Goal: Navigation & Orientation: Find specific page/section

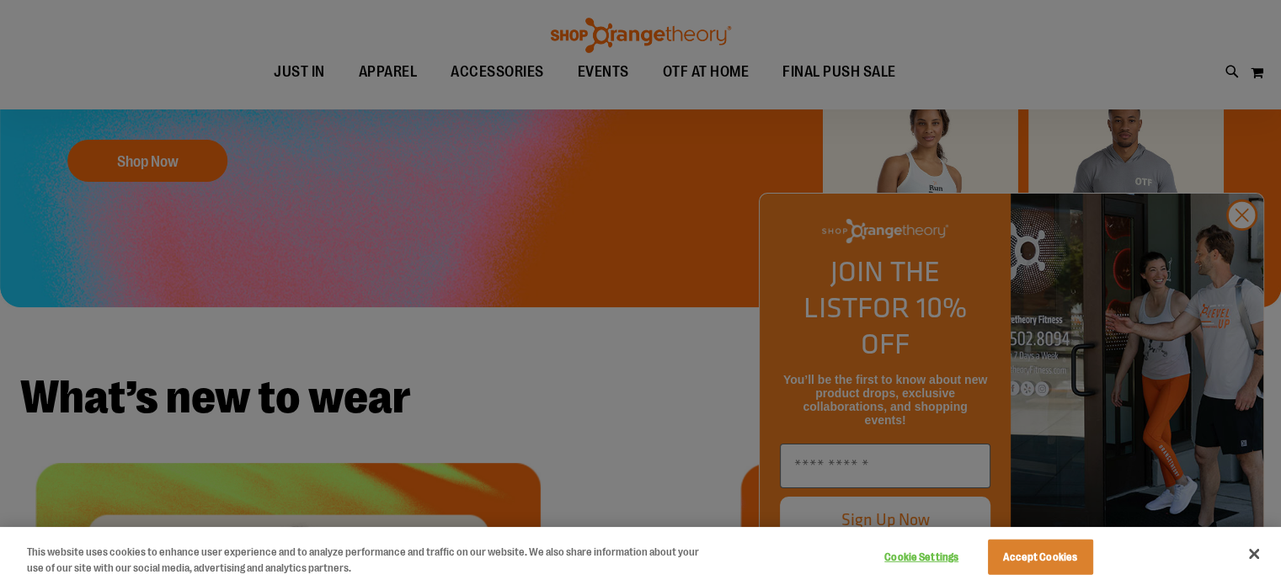
scroll to position [244, 0]
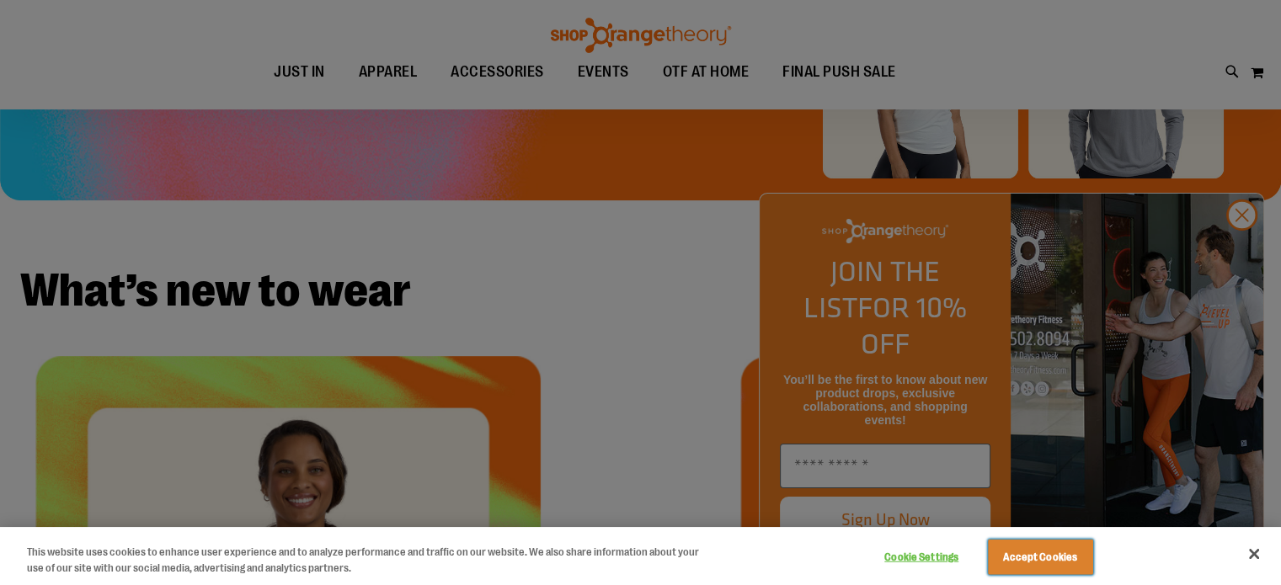
click at [1049, 561] on button "Accept Cookies" at bounding box center [1040, 557] width 105 height 35
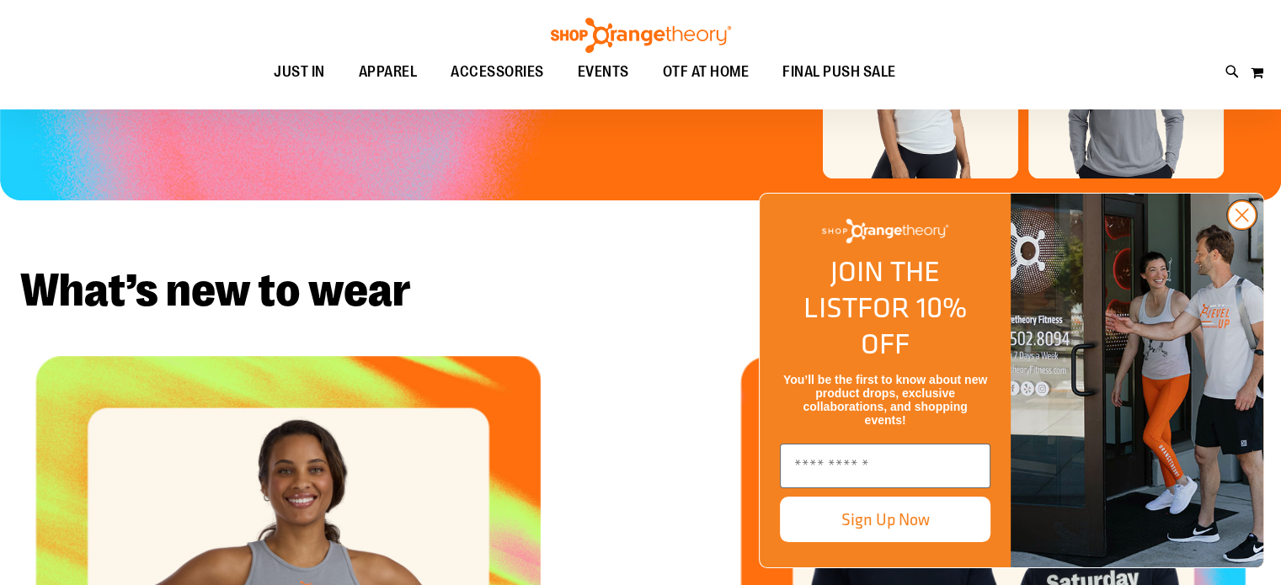
click at [1242, 221] on icon "Close dialog" at bounding box center [1242, 216] width 12 height 12
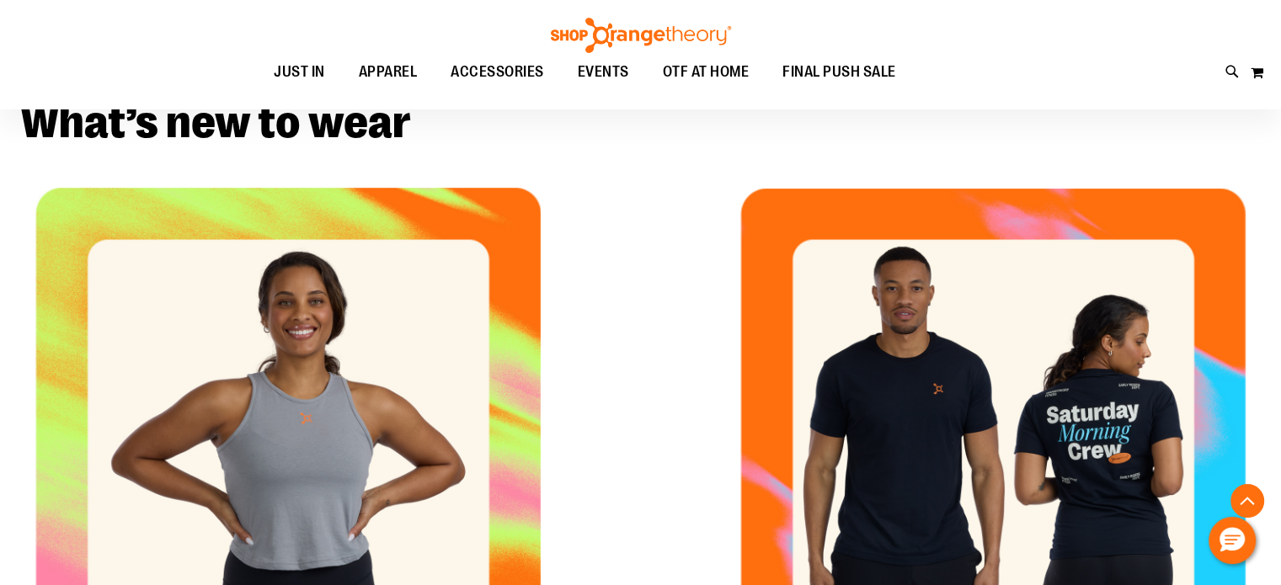
scroll to position [0, 0]
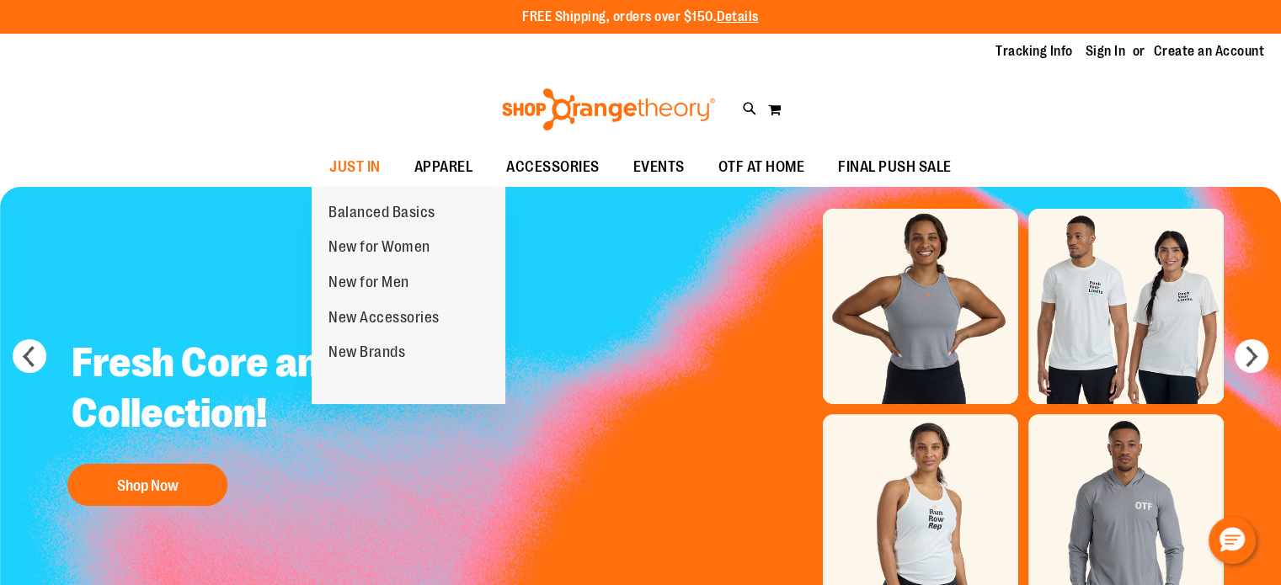
click at [389, 320] on span "New Accessories" at bounding box center [383, 319] width 111 height 21
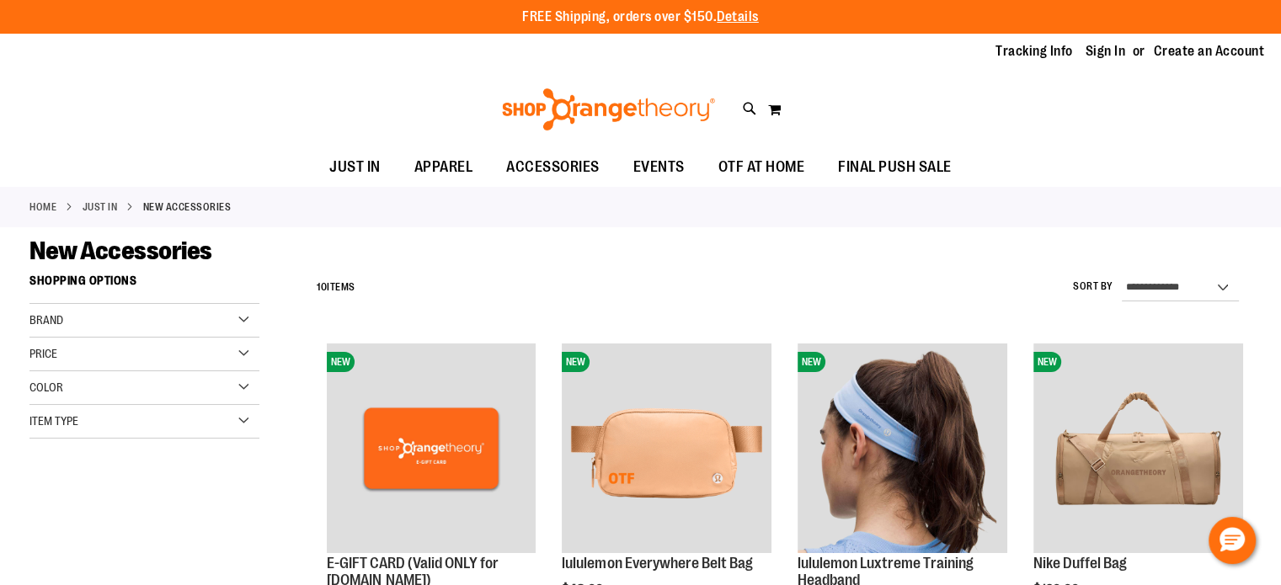
click at [31, 202] on link "Home" at bounding box center [42, 207] width 27 height 15
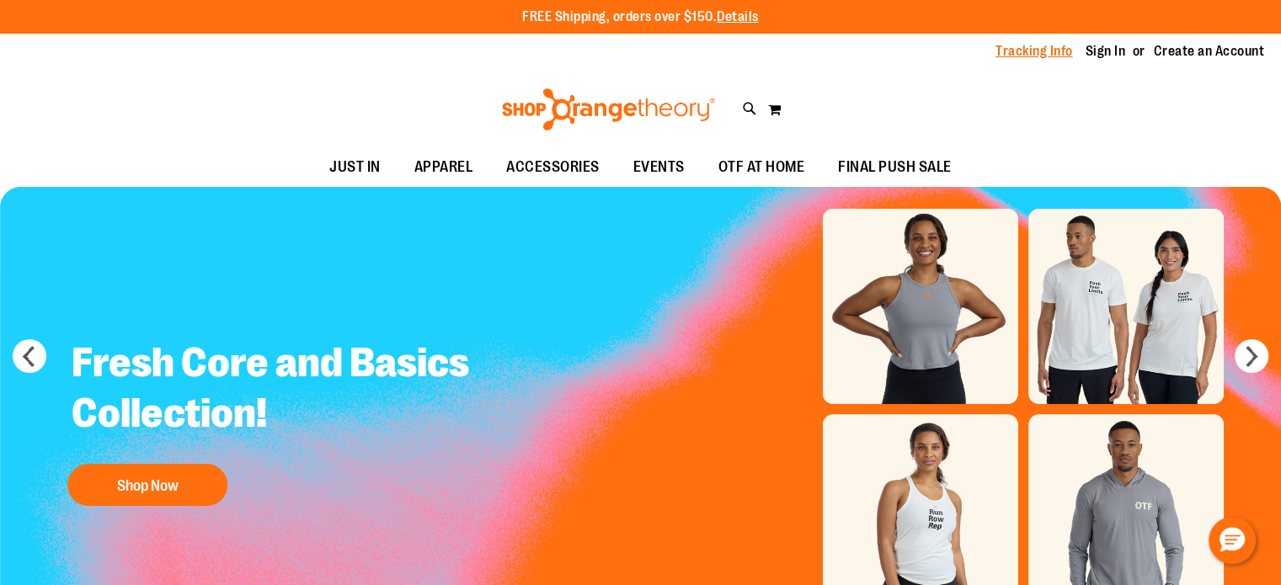
click at [1047, 52] on link "Tracking Info" at bounding box center [1033, 51] width 77 height 19
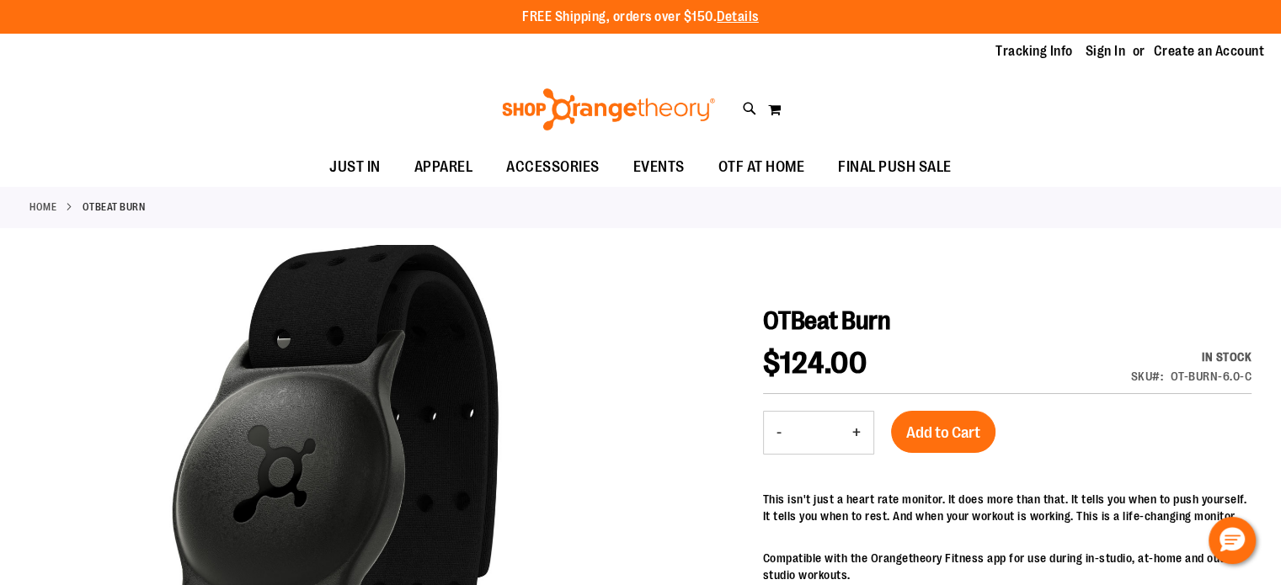
click at [40, 200] on link "Home" at bounding box center [42, 207] width 27 height 15
